Goal: Information Seeking & Learning: Understand process/instructions

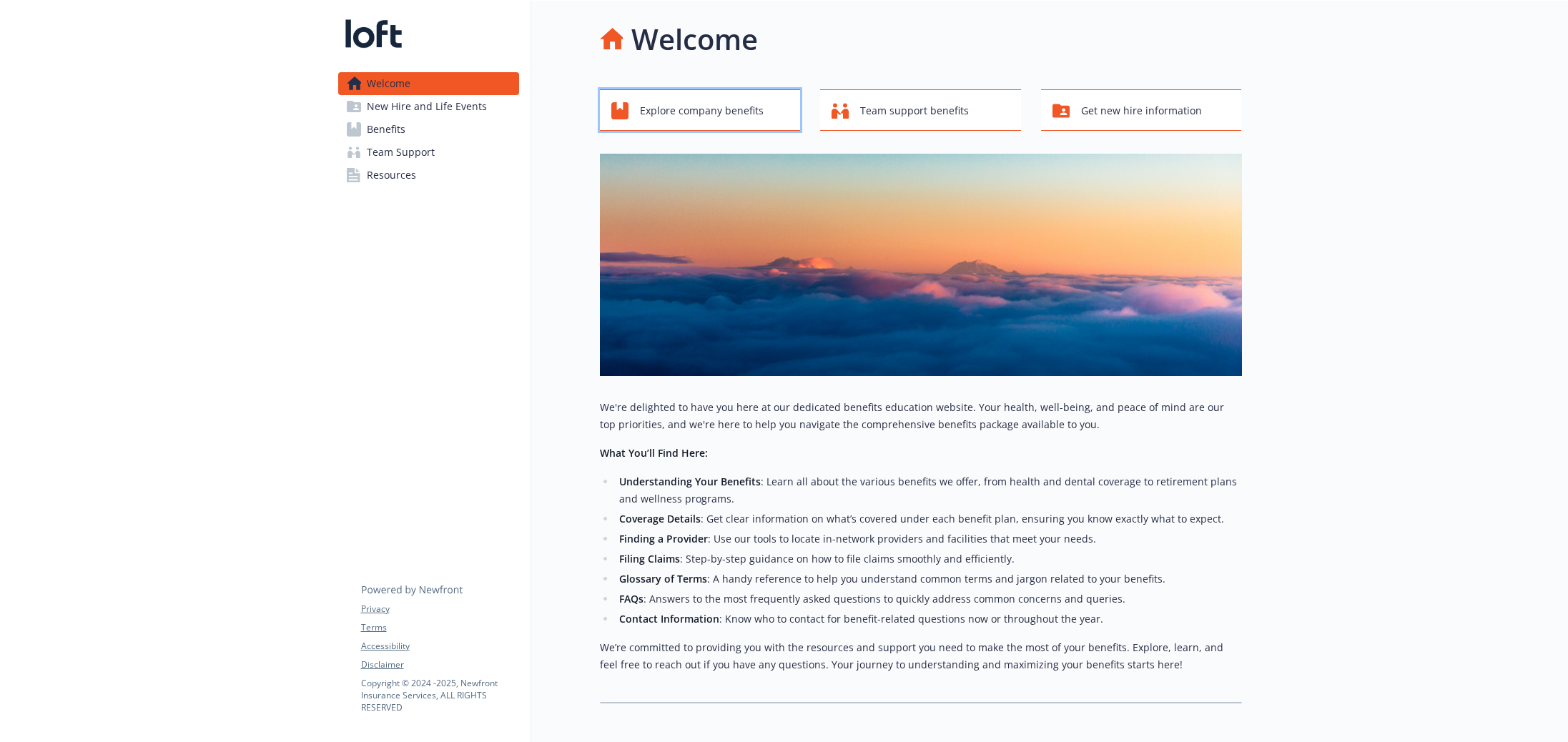
click at [724, 110] on span "Explore company benefits" at bounding box center [701, 111] width 124 height 27
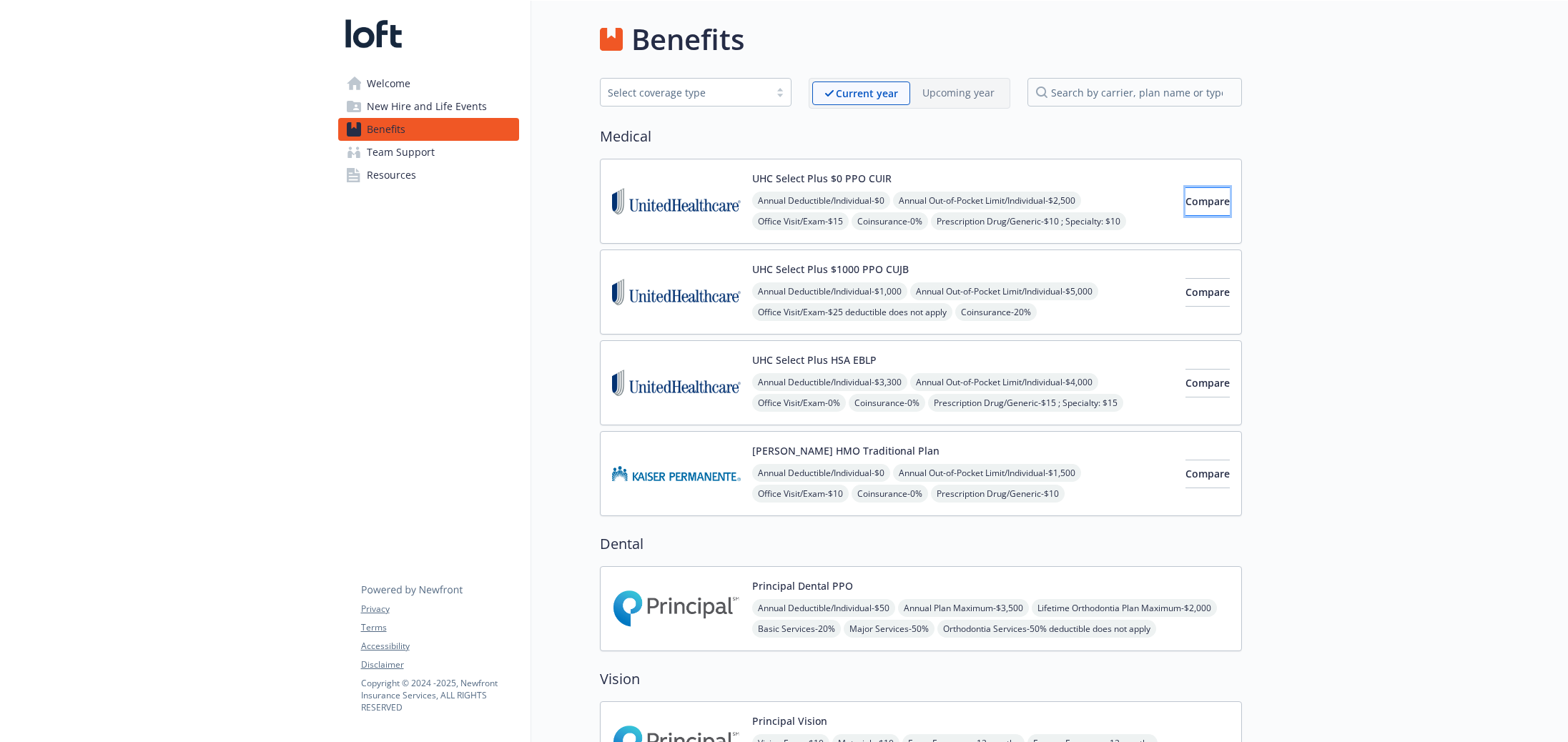
click at [1185, 191] on button "Compare" at bounding box center [1207, 201] width 45 height 29
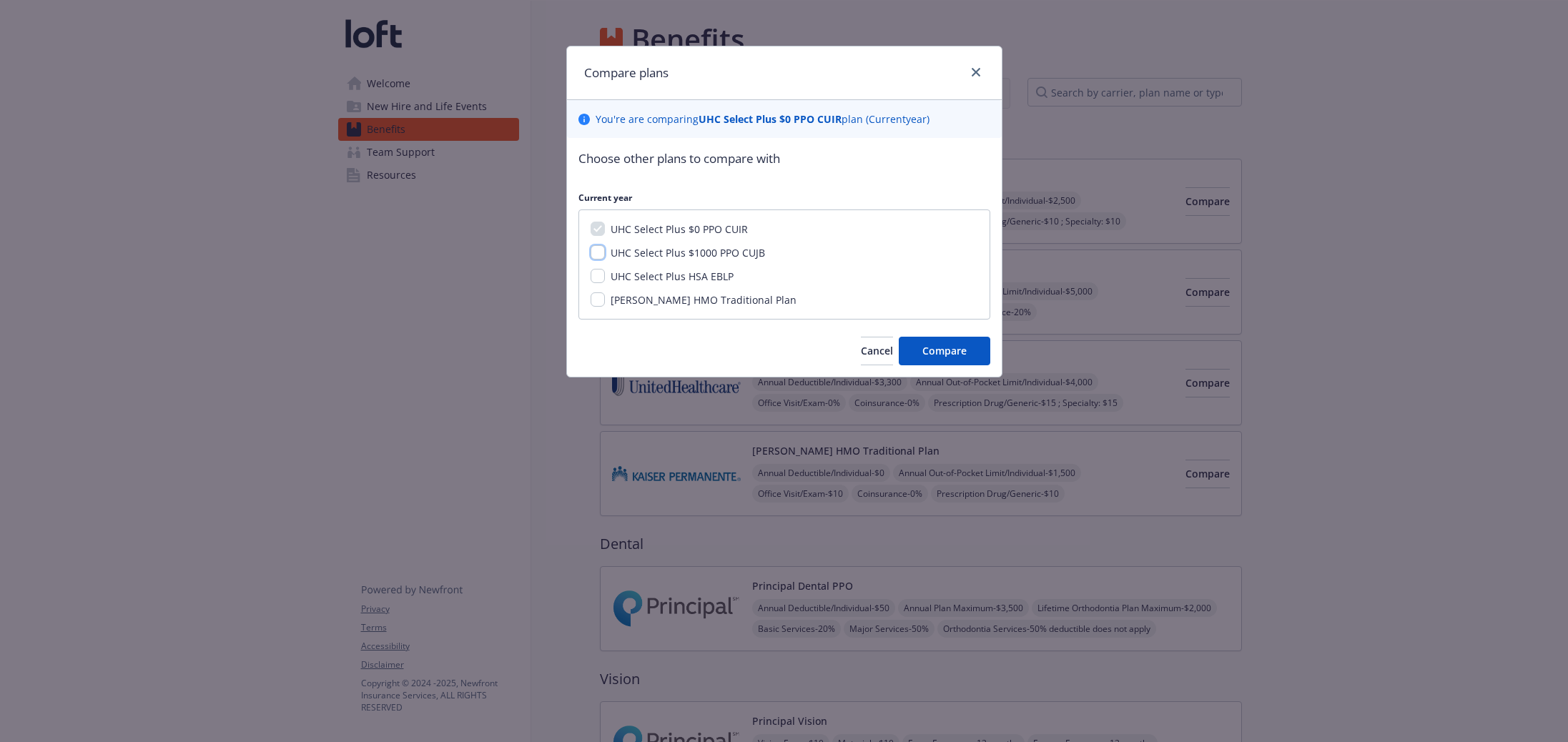
click at [595, 249] on input "UHC Select Plus $1000 PPO CUJB" at bounding box center [597, 252] width 14 height 14
checkbox input "true"
click at [595, 276] on input "UHC Select Plus HSA EBLP" at bounding box center [597, 276] width 14 height 14
checkbox input "true"
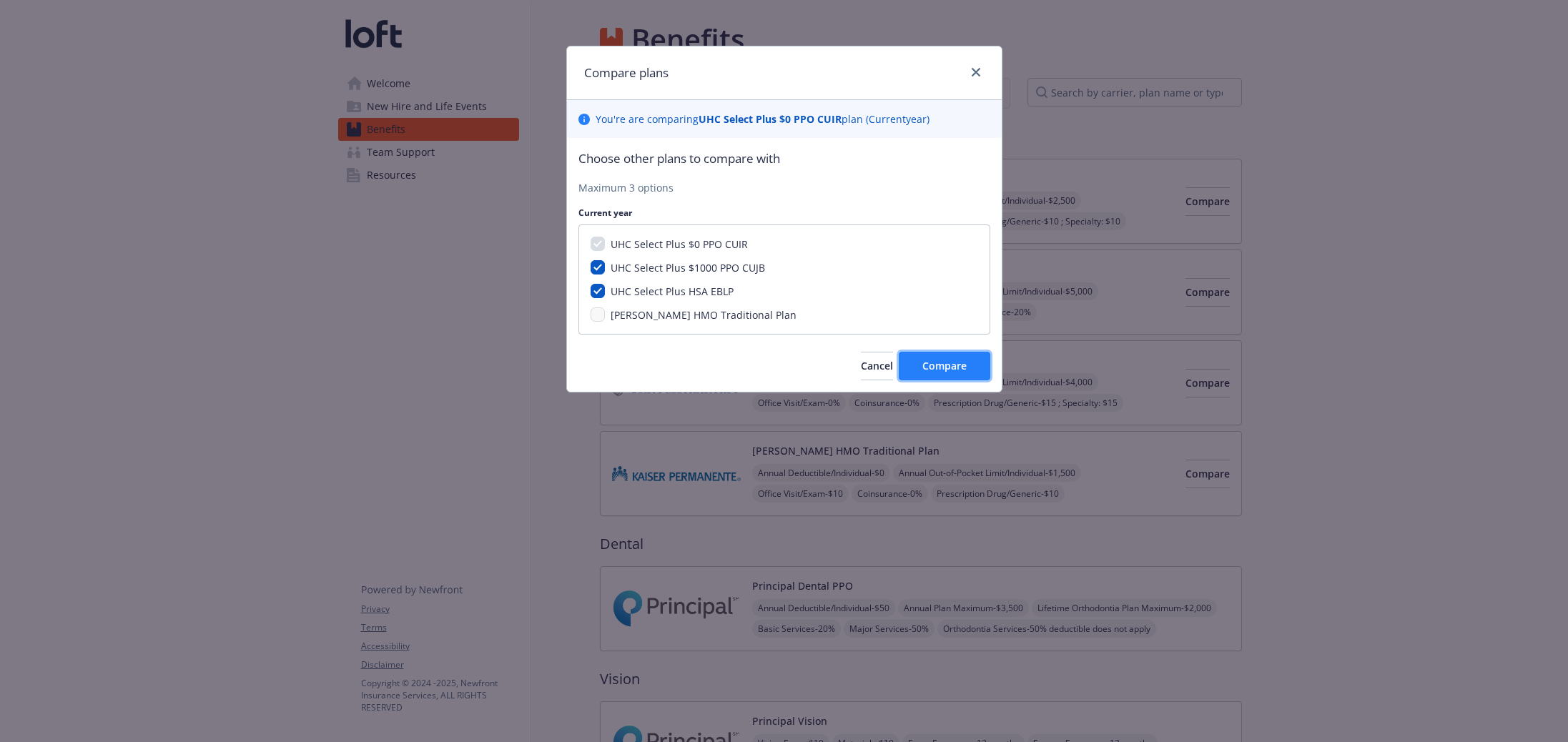
click at [934, 371] on span "Compare" at bounding box center [945, 366] width 45 height 13
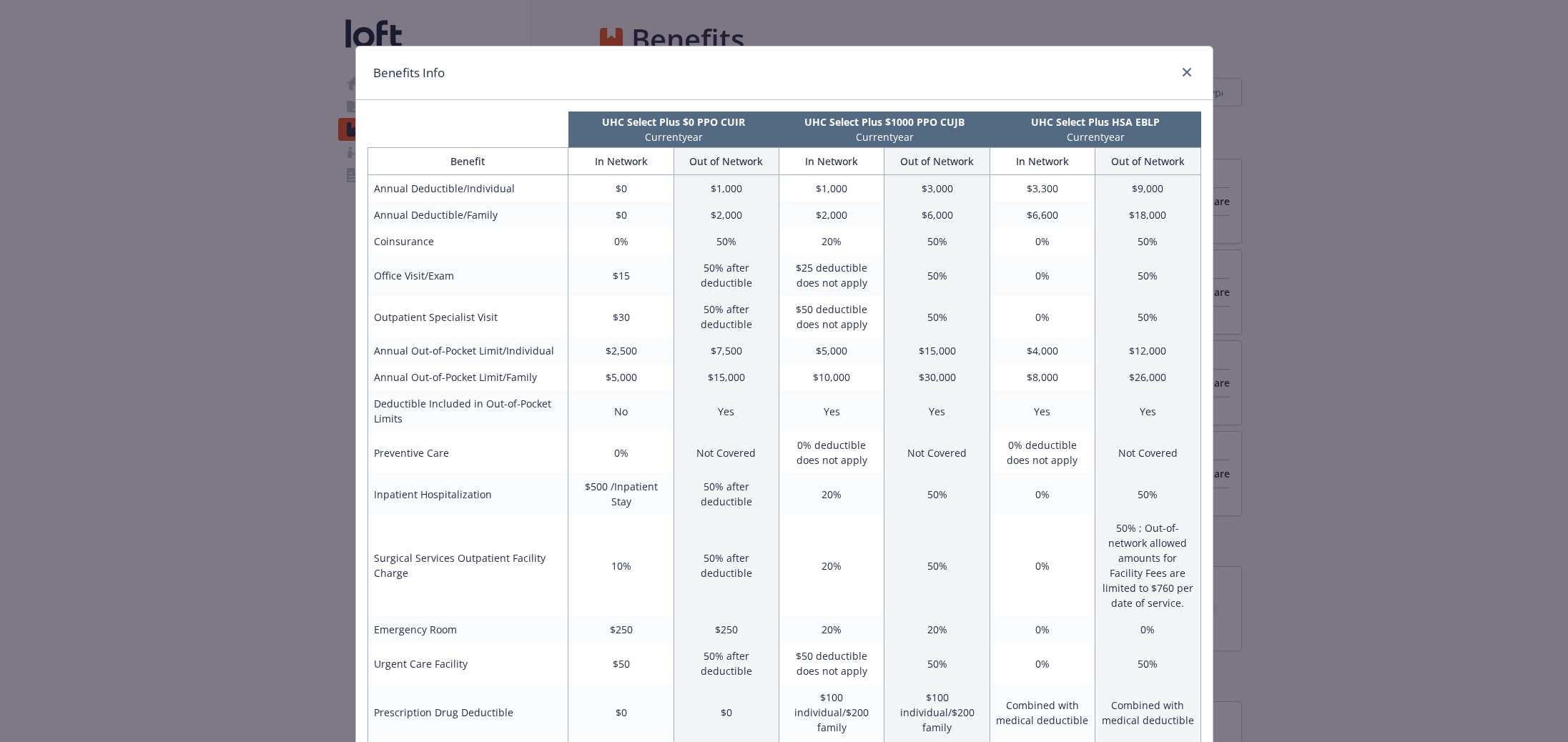
click at [297, 262] on div "Benefits Info UHC Select Plus $0 PPO CUIR Current year UHC Select Plus $1000 PP…" at bounding box center [784, 371] width 1568 height 742
click at [1183, 70] on icon "close" at bounding box center [1187, 72] width 8 height 8
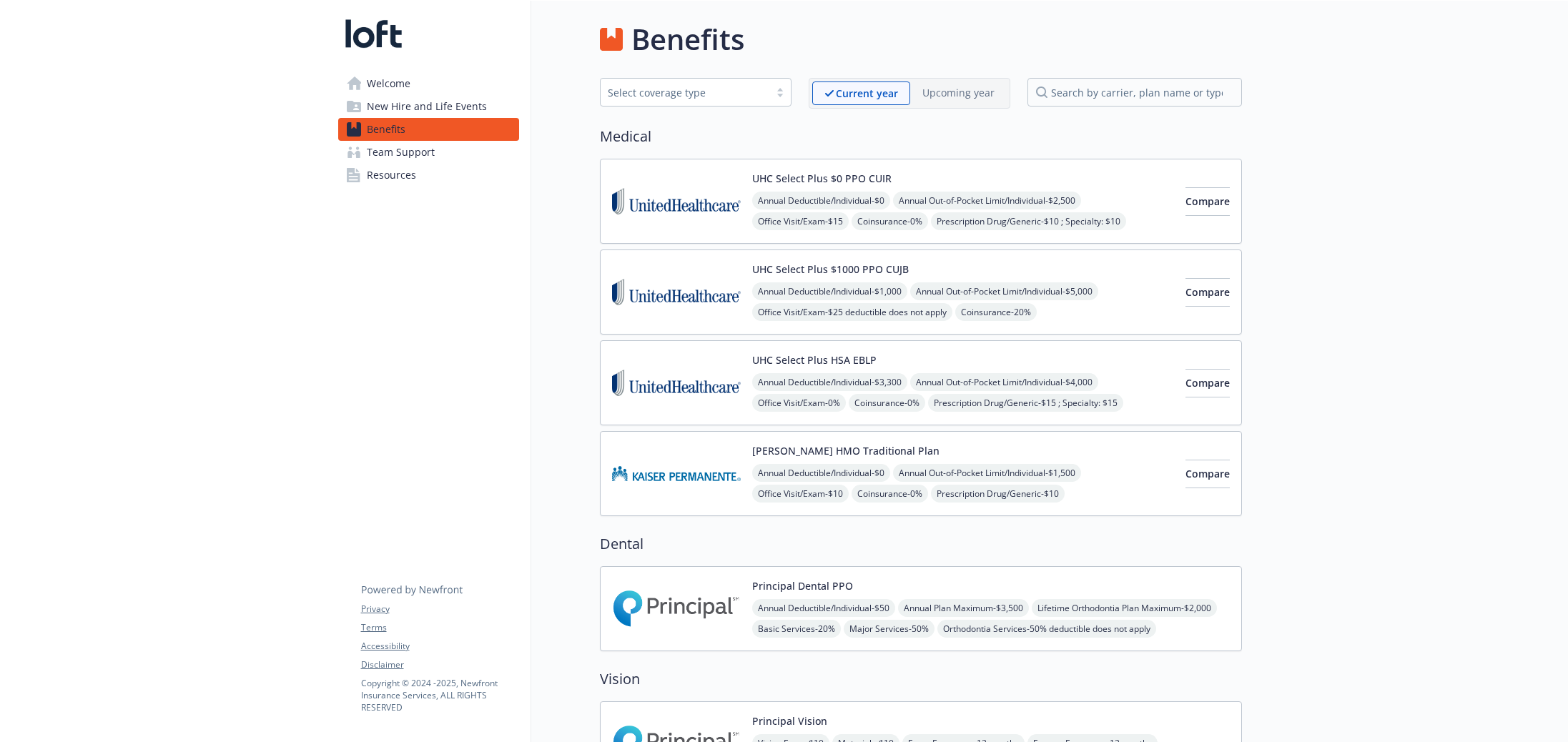
click at [408, 90] on span "Welcome" at bounding box center [388, 83] width 44 height 23
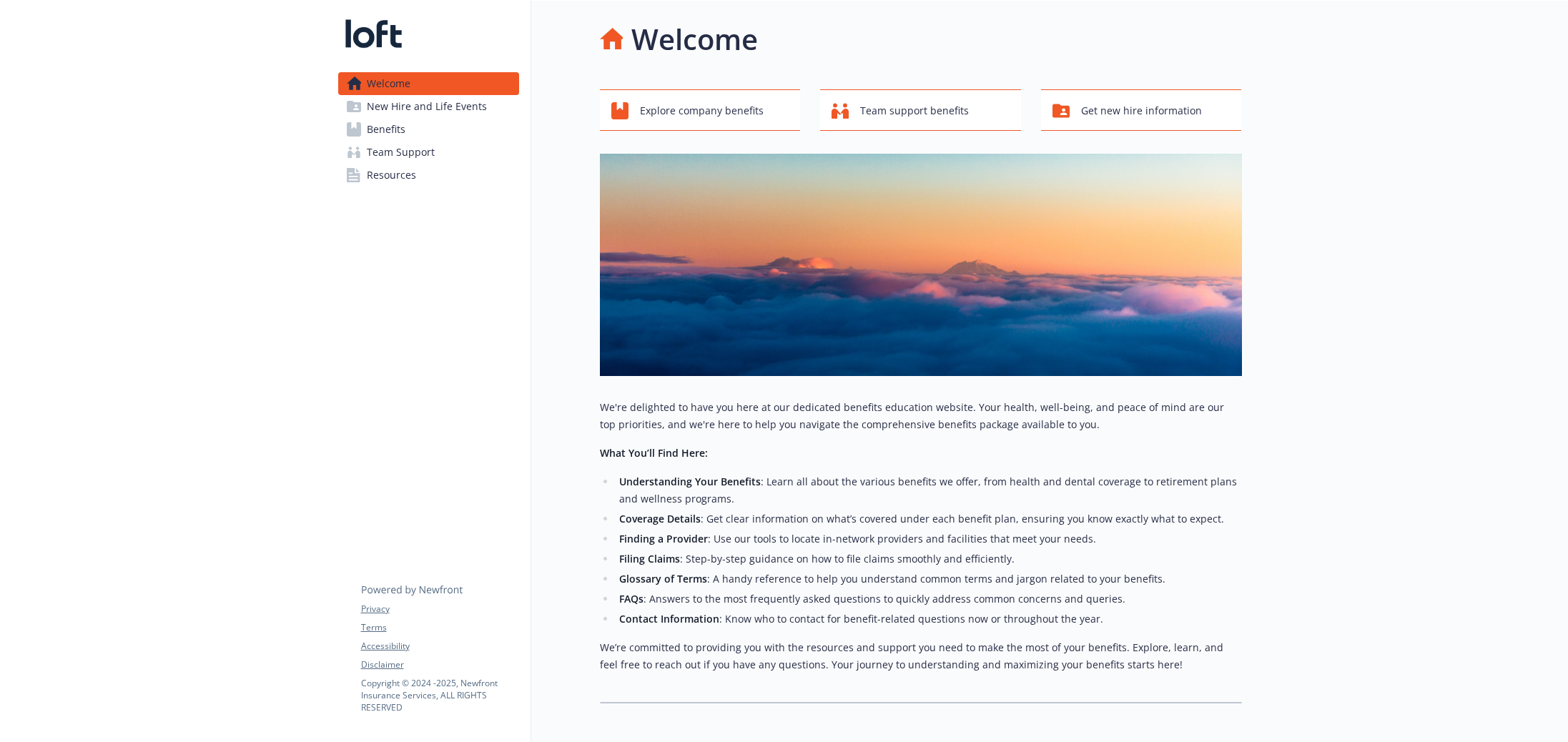
click at [413, 110] on span "New Hire and Life Events" at bounding box center [427, 106] width 120 height 23
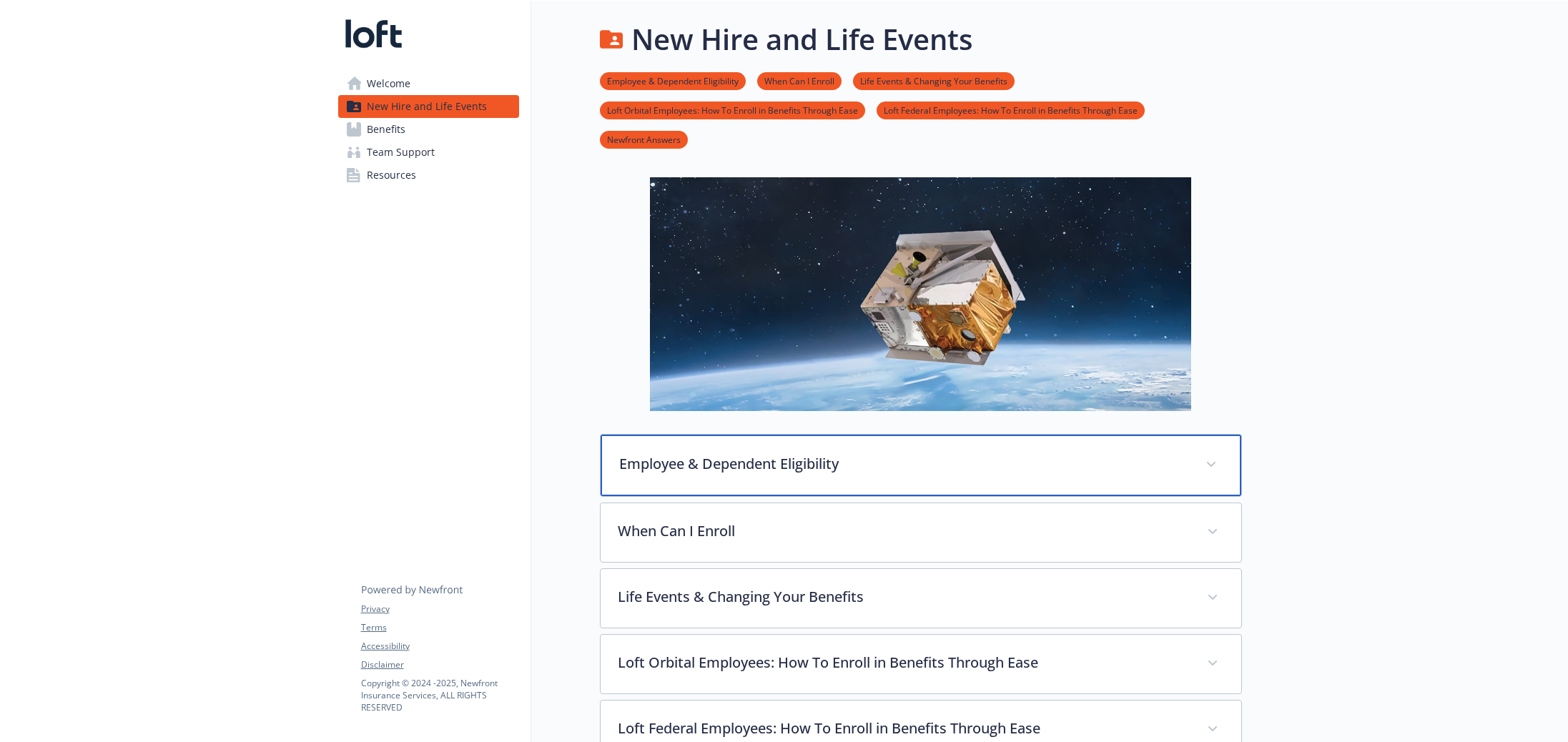
click at [757, 487] on div "Employee & Dependent Eligibility" at bounding box center [921, 466] width 640 height 62
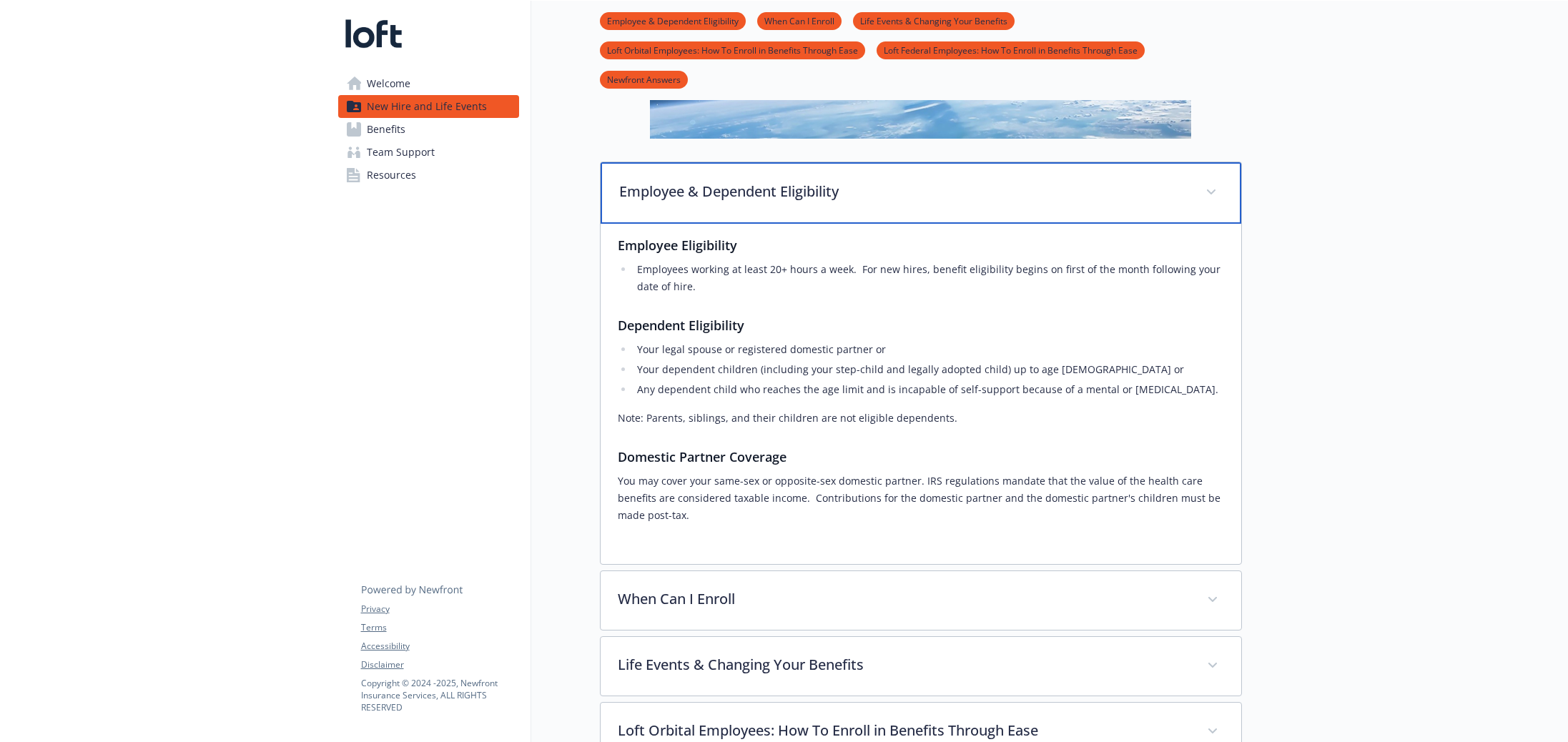
scroll to position [332, 0]
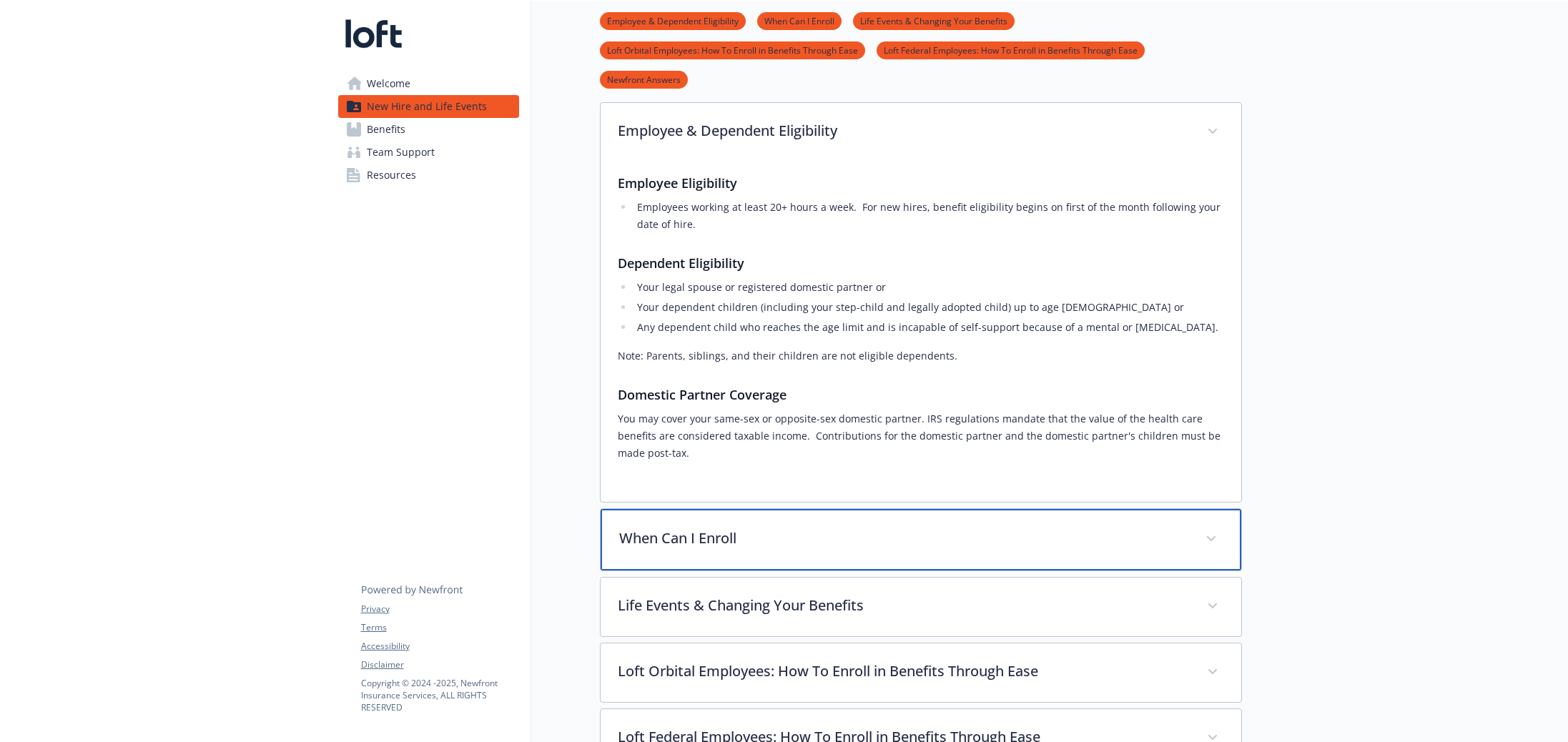
click at [736, 548] on p "When Can I Enroll" at bounding box center [904, 538] width 569 height 21
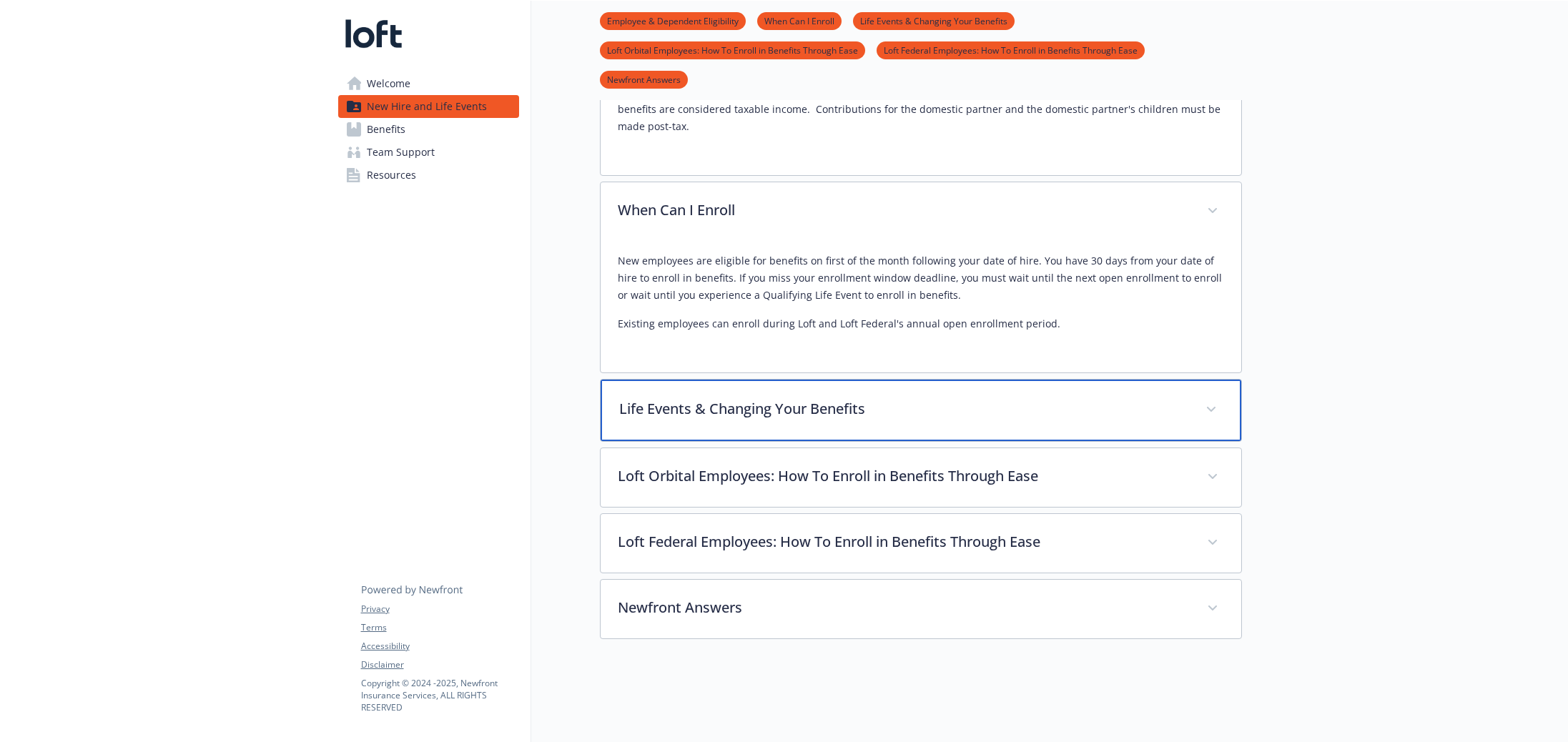
click at [784, 425] on div "Life Events & Changing Your Benefits" at bounding box center [921, 410] width 640 height 62
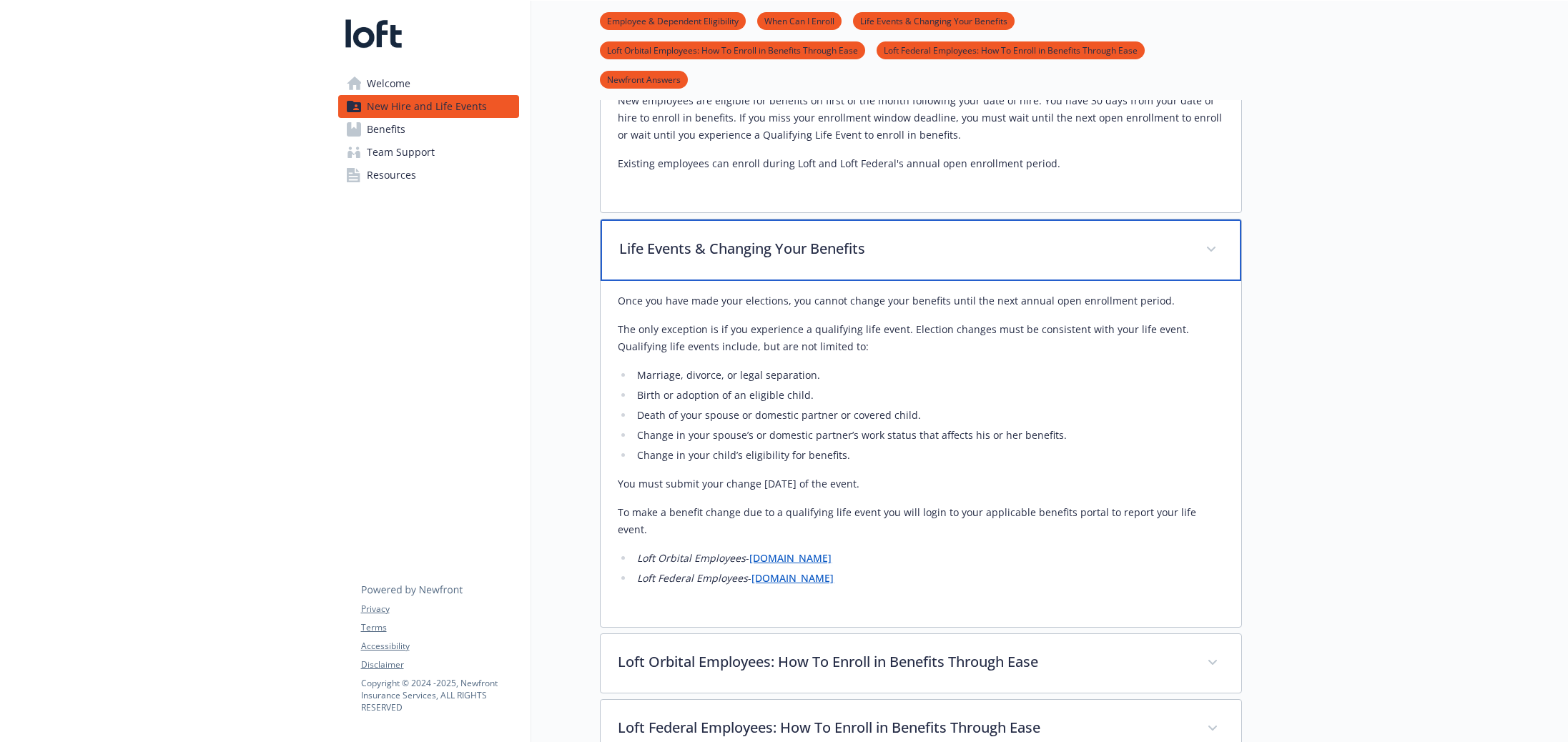
scroll to position [987, 0]
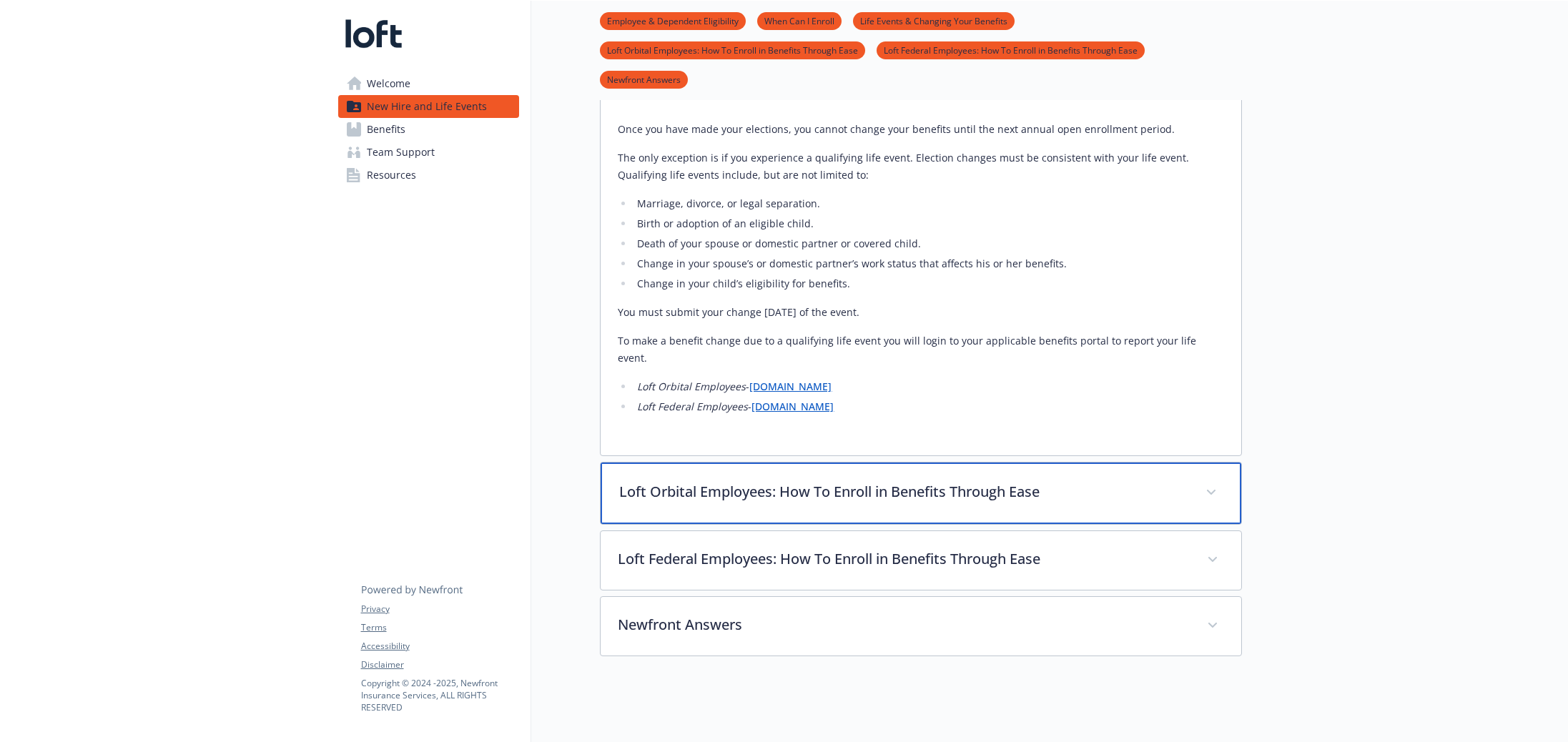
click at [784, 481] on p "Loft Orbital Employees: How To Enroll in Benefits Through Ease" at bounding box center [904, 492] width 569 height 21
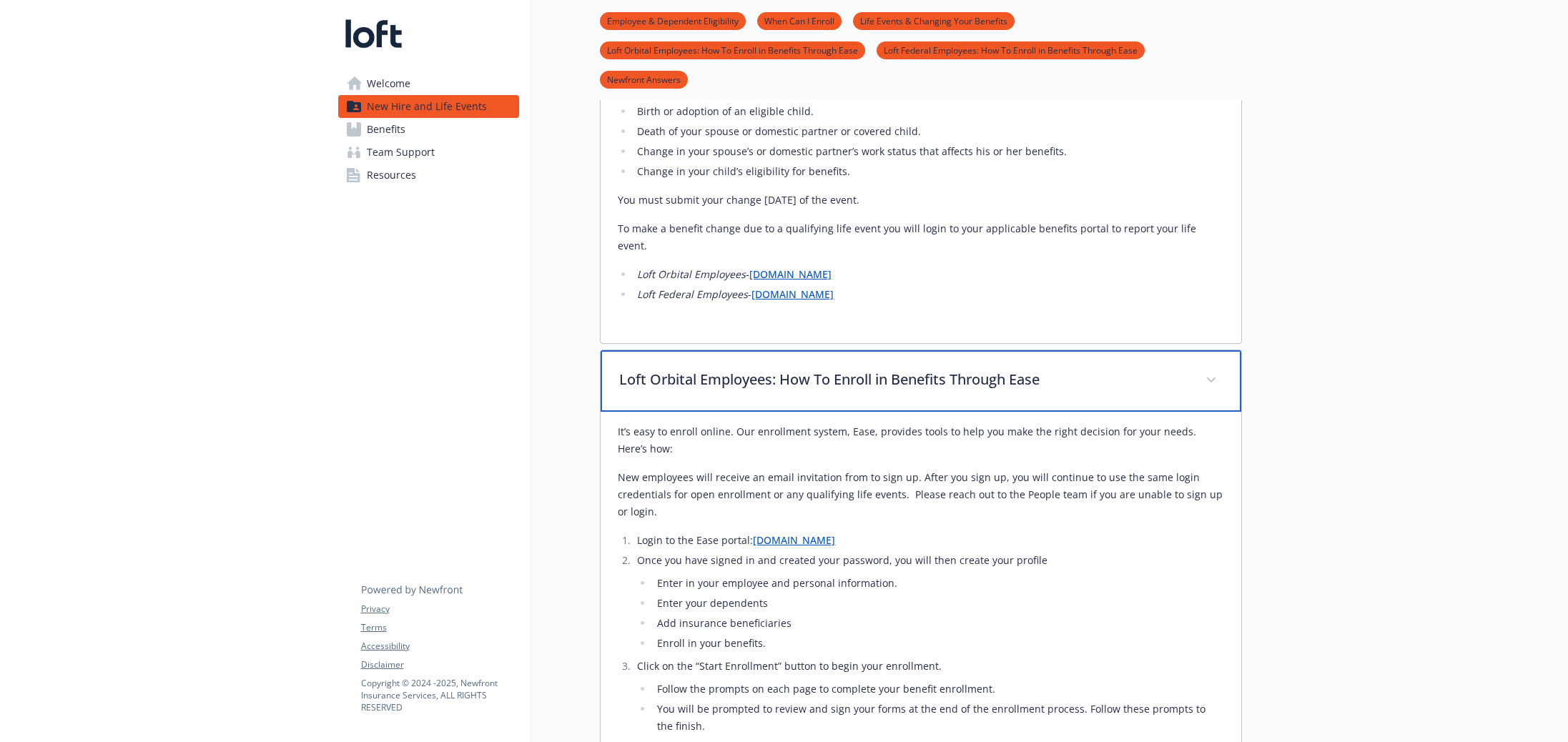
scroll to position [1351, 0]
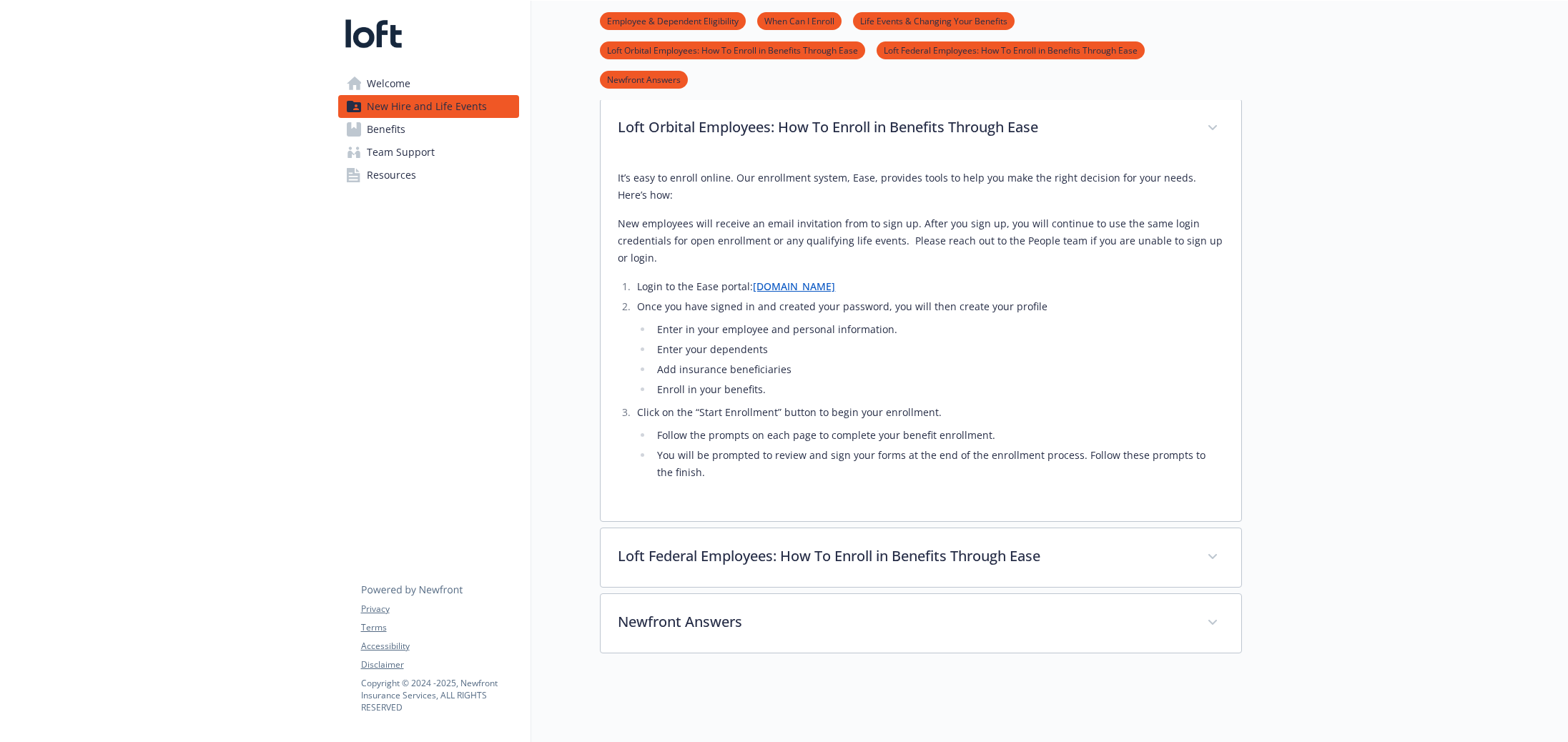
click at [802, 280] on link "[DOMAIN_NAME]" at bounding box center [794, 286] width 83 height 13
